Goal: Find specific page/section: Find specific page/section

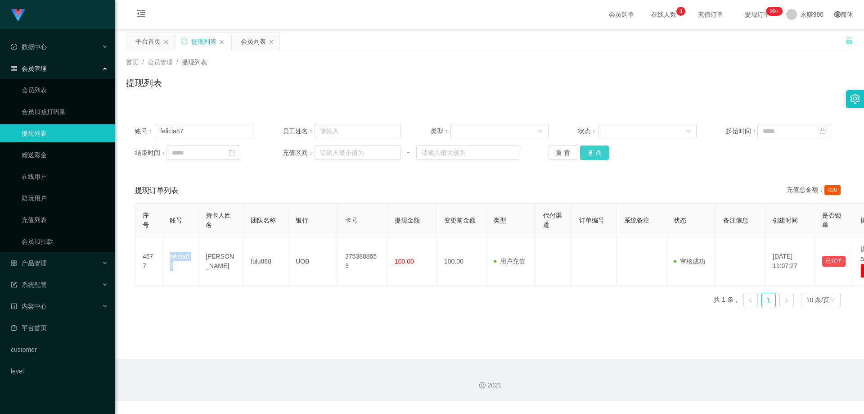
click at [597, 152] on button "查 询" at bounding box center [594, 152] width 29 height 14
click at [40, 81] on link "会员列表" at bounding box center [65, 90] width 86 height 18
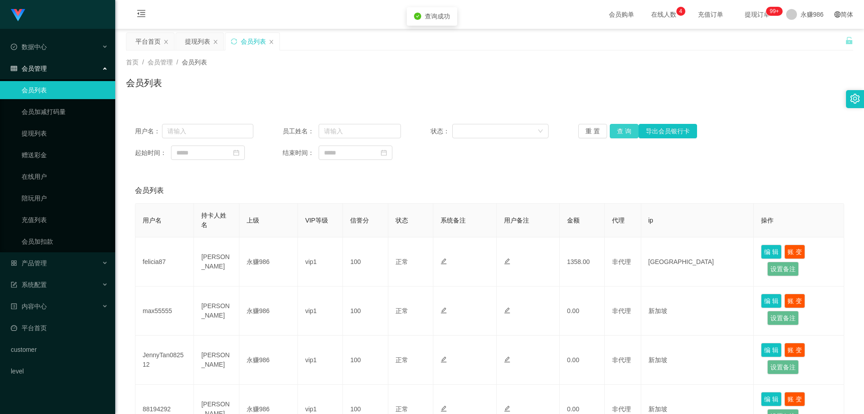
click at [613, 135] on button "查 询" at bounding box center [624, 131] width 29 height 14
click at [610, 135] on button "查 询" at bounding box center [624, 131] width 29 height 14
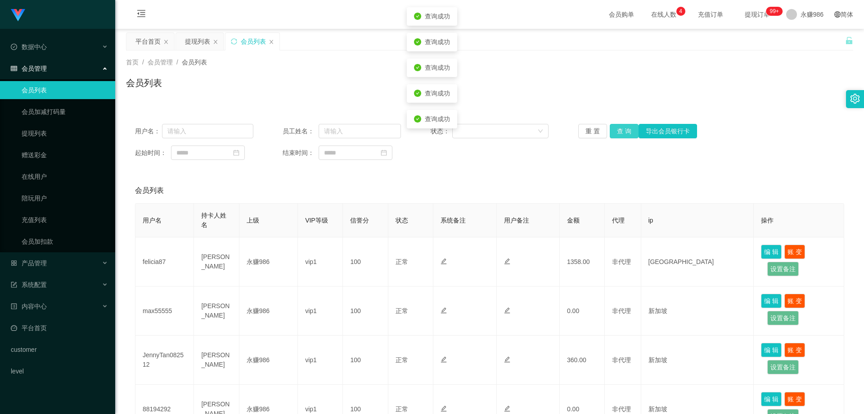
click at [610, 135] on button "查 询" at bounding box center [624, 131] width 29 height 14
click at [627, 131] on button "查 询" at bounding box center [624, 131] width 29 height 14
click at [76, 104] on link "会员加减打码量" at bounding box center [65, 112] width 86 height 18
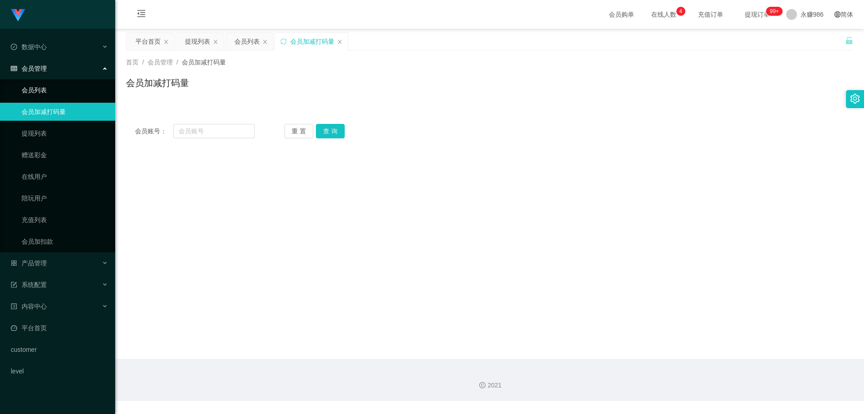
click at [69, 93] on link "会员列表" at bounding box center [65, 90] width 86 height 18
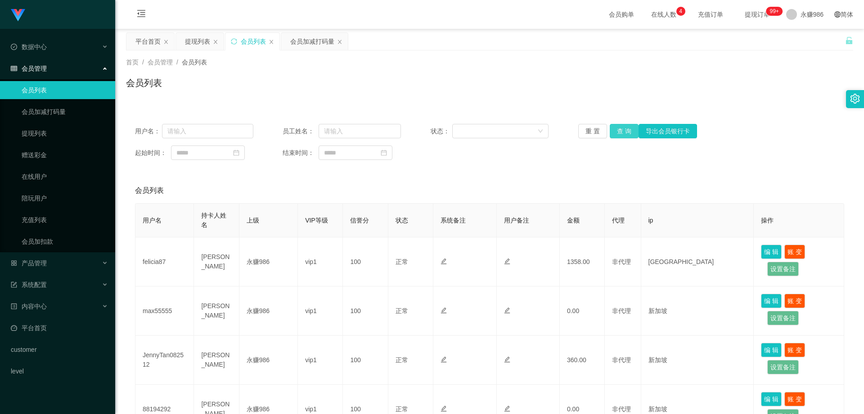
click at [610, 134] on button "查 询" at bounding box center [624, 131] width 29 height 14
click at [629, 133] on button "查 询" at bounding box center [624, 131] width 29 height 14
